Goal: Communication & Community: Answer question/provide support

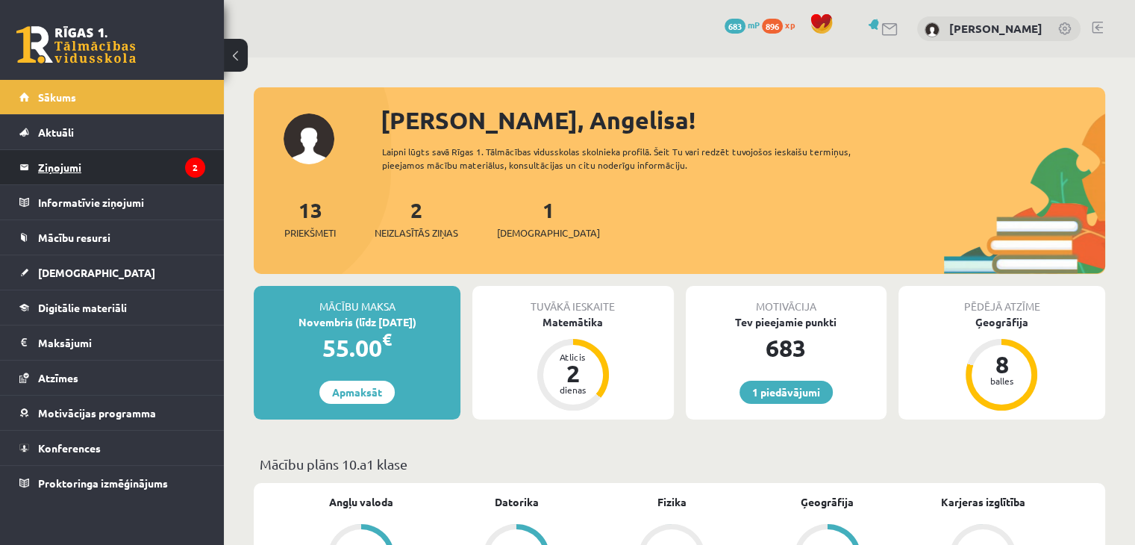
click at [84, 158] on legend "Ziņojumi 2" at bounding box center [121, 167] width 167 height 34
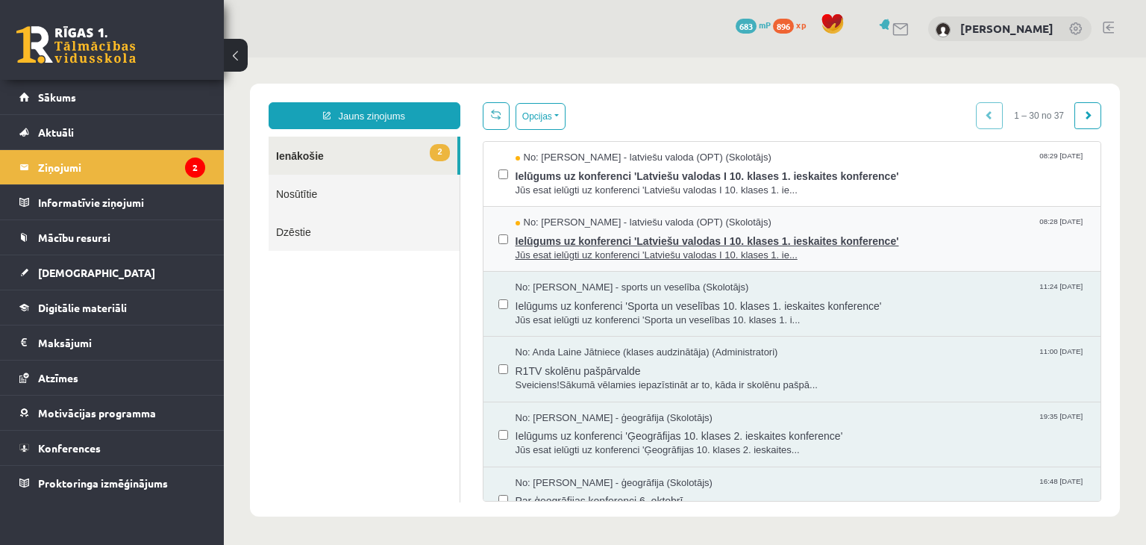
click at [750, 241] on span "Ielūgums uz konferenci 'Latviešu valodas I 10. klases 1. ieskaites konference'" at bounding box center [801, 239] width 571 height 19
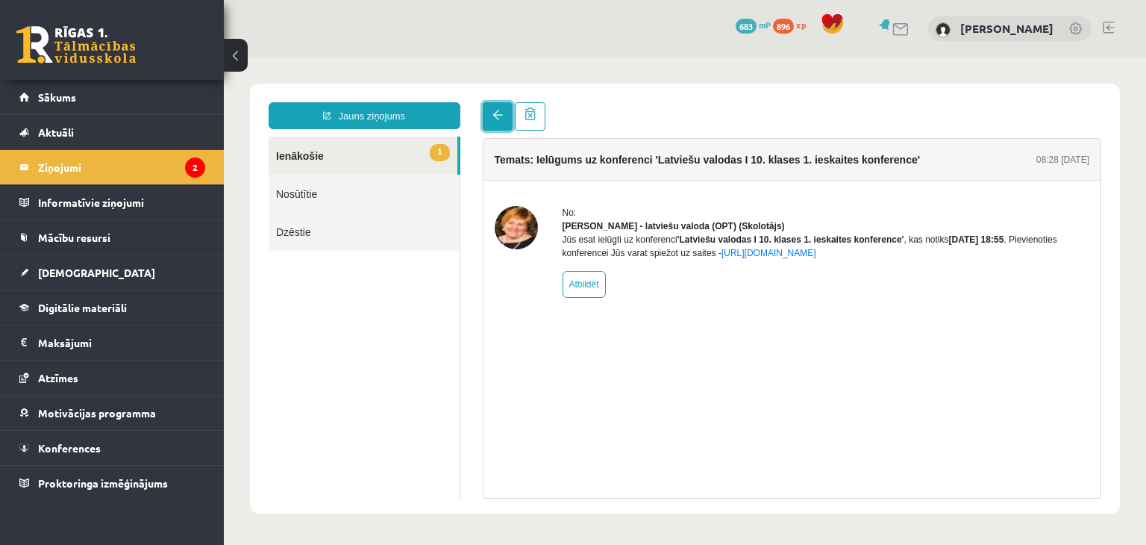
click at [496, 119] on span at bounding box center [497, 115] width 10 height 10
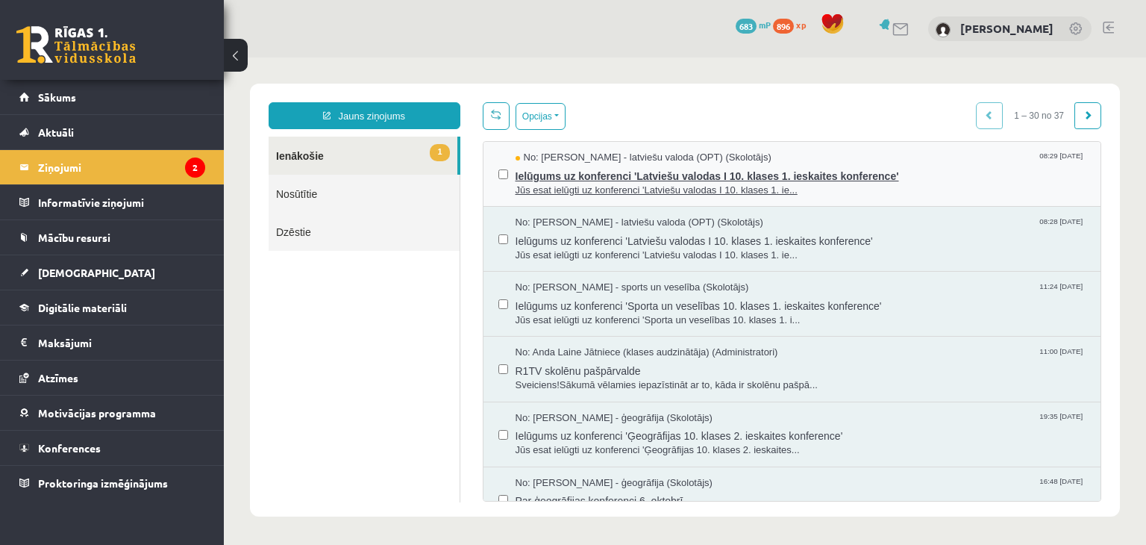
click at [633, 178] on span "Ielūgums uz konferenci 'Latviešu valodas I 10. klases 1. ieskaites konference'" at bounding box center [801, 174] width 571 height 19
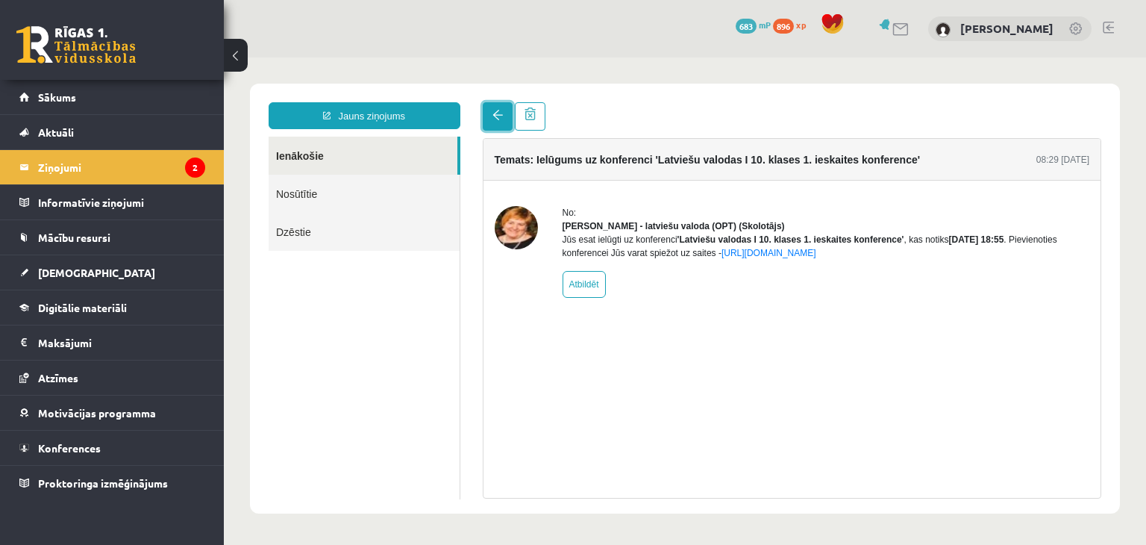
click at [492, 120] on span at bounding box center [497, 115] width 10 height 10
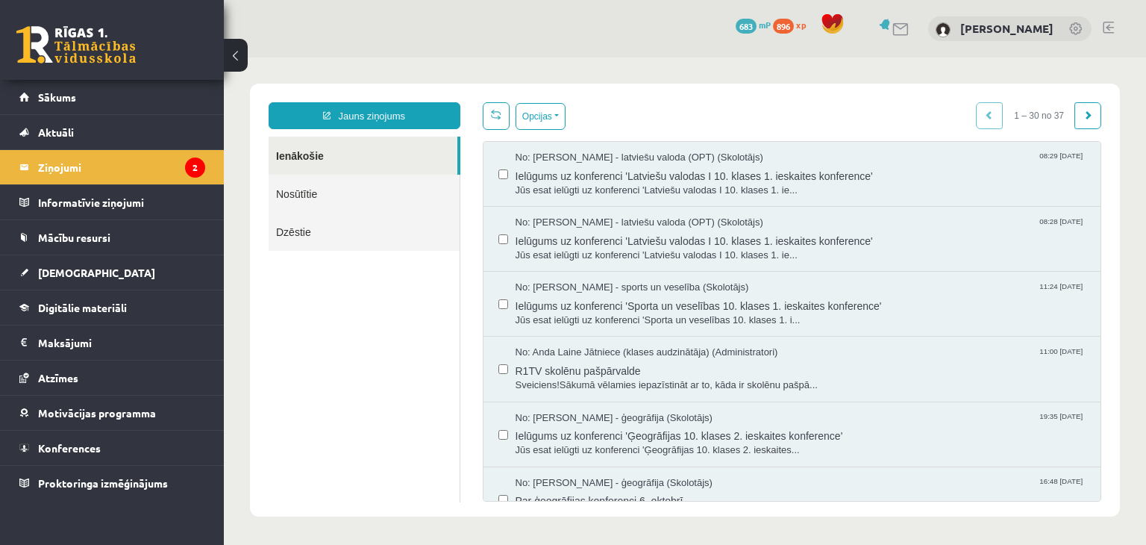
click at [85, 40] on link at bounding box center [75, 44] width 119 height 37
